Goal: Task Accomplishment & Management: Manage account settings

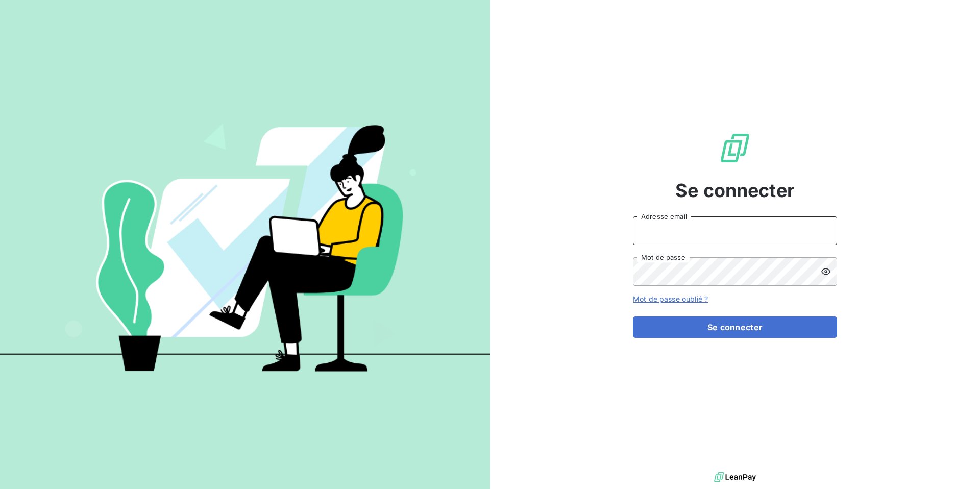
click at [658, 236] on input "Adresse email" at bounding box center [735, 230] width 204 height 29
type input "admin@demo"
click at [633, 316] on button "Se connecter" at bounding box center [735, 326] width 204 height 21
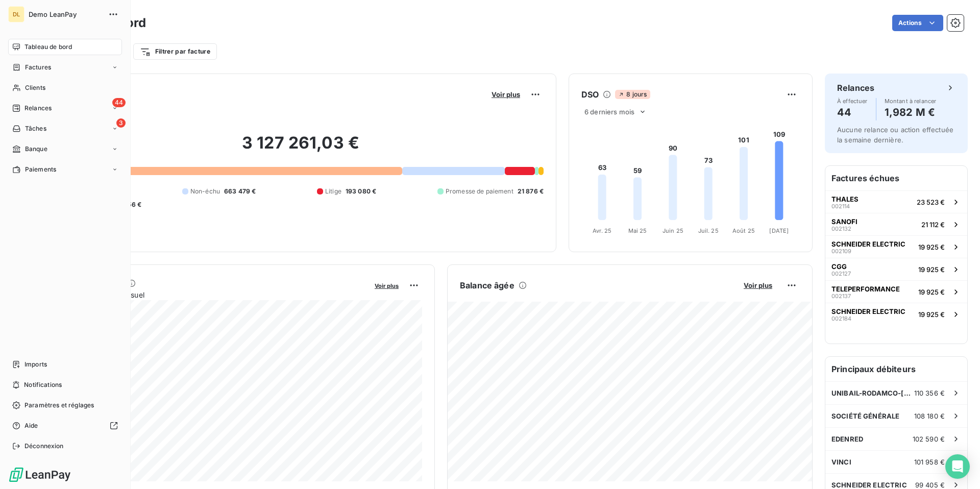
click at [24, 16] on div "DL" at bounding box center [16, 14] width 16 height 16
click at [47, 17] on span "Demo LeanPay" at bounding box center [66, 14] width 74 height 8
click at [48, 446] on span "Déconnexion" at bounding box center [44, 446] width 39 height 9
